Goal: Information Seeking & Learning: Understand process/instructions

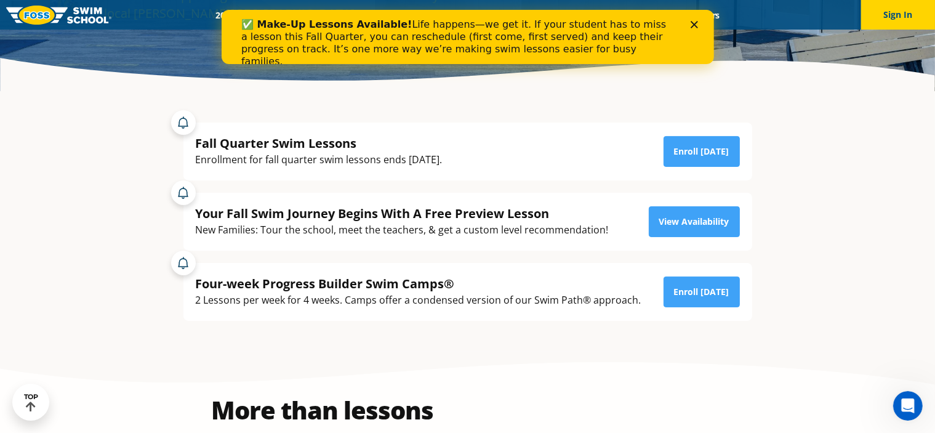
click at [695, 23] on polygon "Close" at bounding box center [693, 24] width 7 height 7
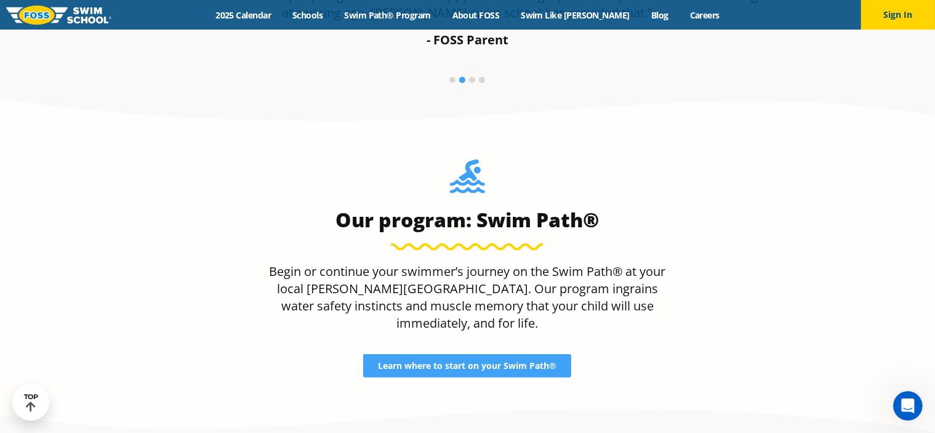
scroll to position [980, 0]
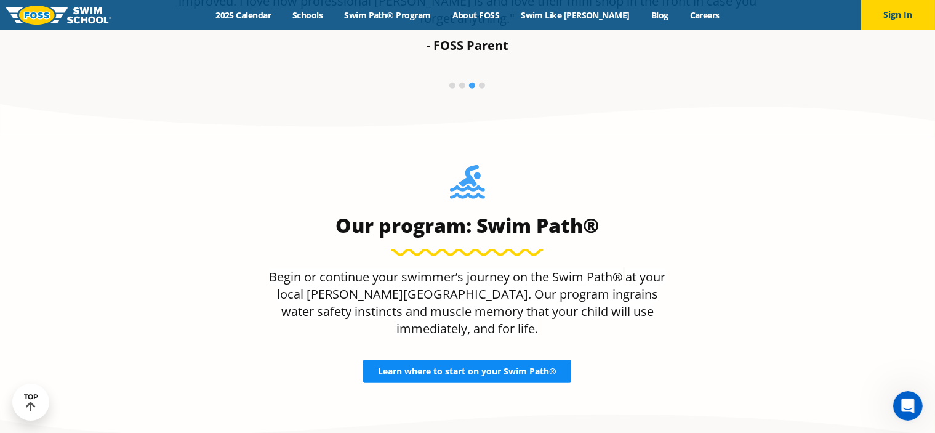
click at [416, 367] on span "Learn where to start on your Swim Path®" at bounding box center [467, 371] width 179 height 9
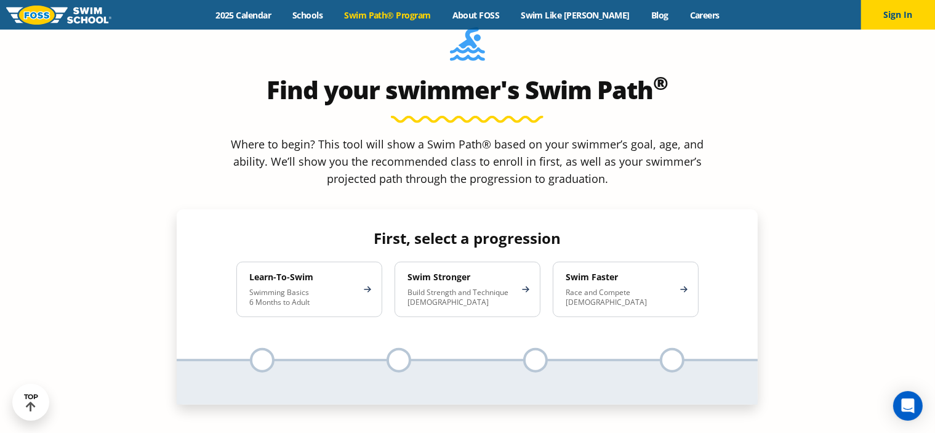
scroll to position [1113, 0]
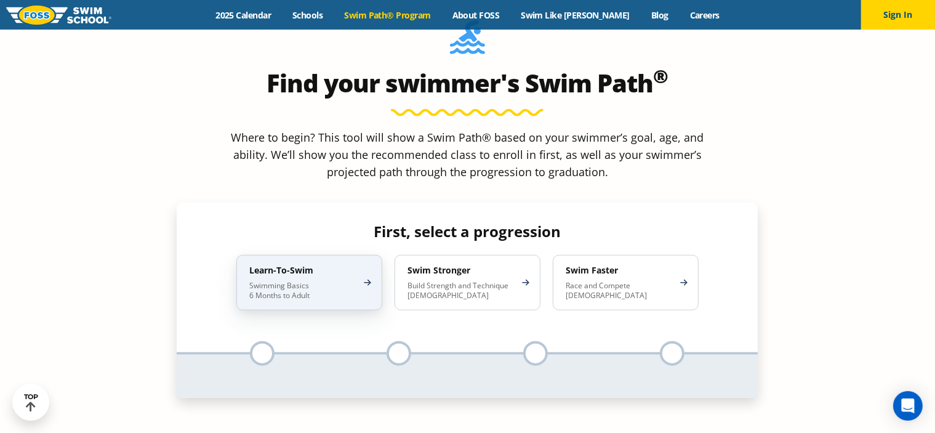
click at [359, 255] on div "Learn-To-Swim Swimming Basics 6 Months to Adult" at bounding box center [309, 282] width 146 height 55
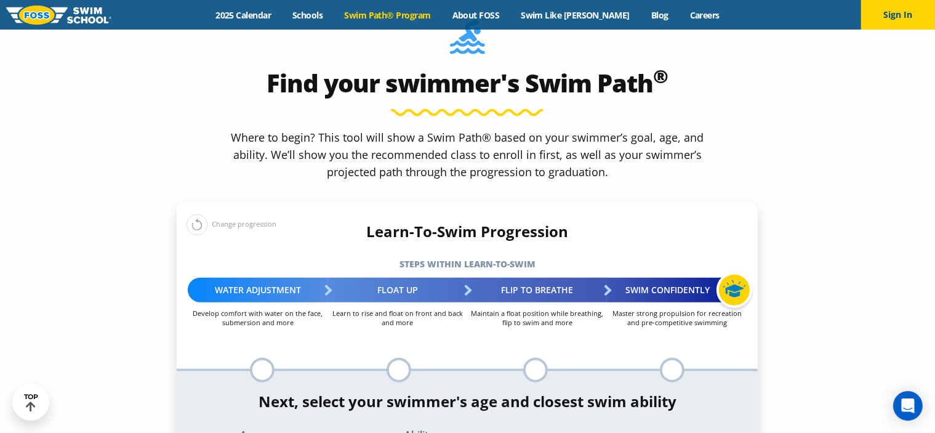
select select "4-years"
select select "4-years-when-in-the-water-reliant-on-a-life-jacket-or-floatation-device"
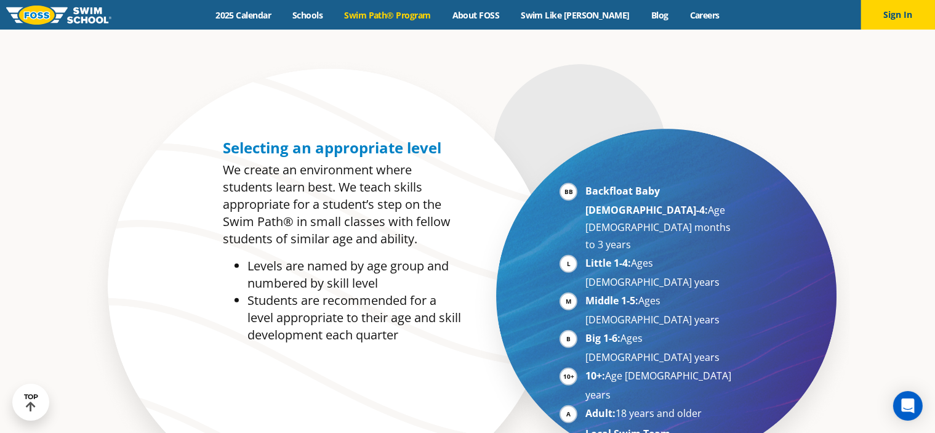
scroll to position [504, 0]
